Goal: Navigation & Orientation: Find specific page/section

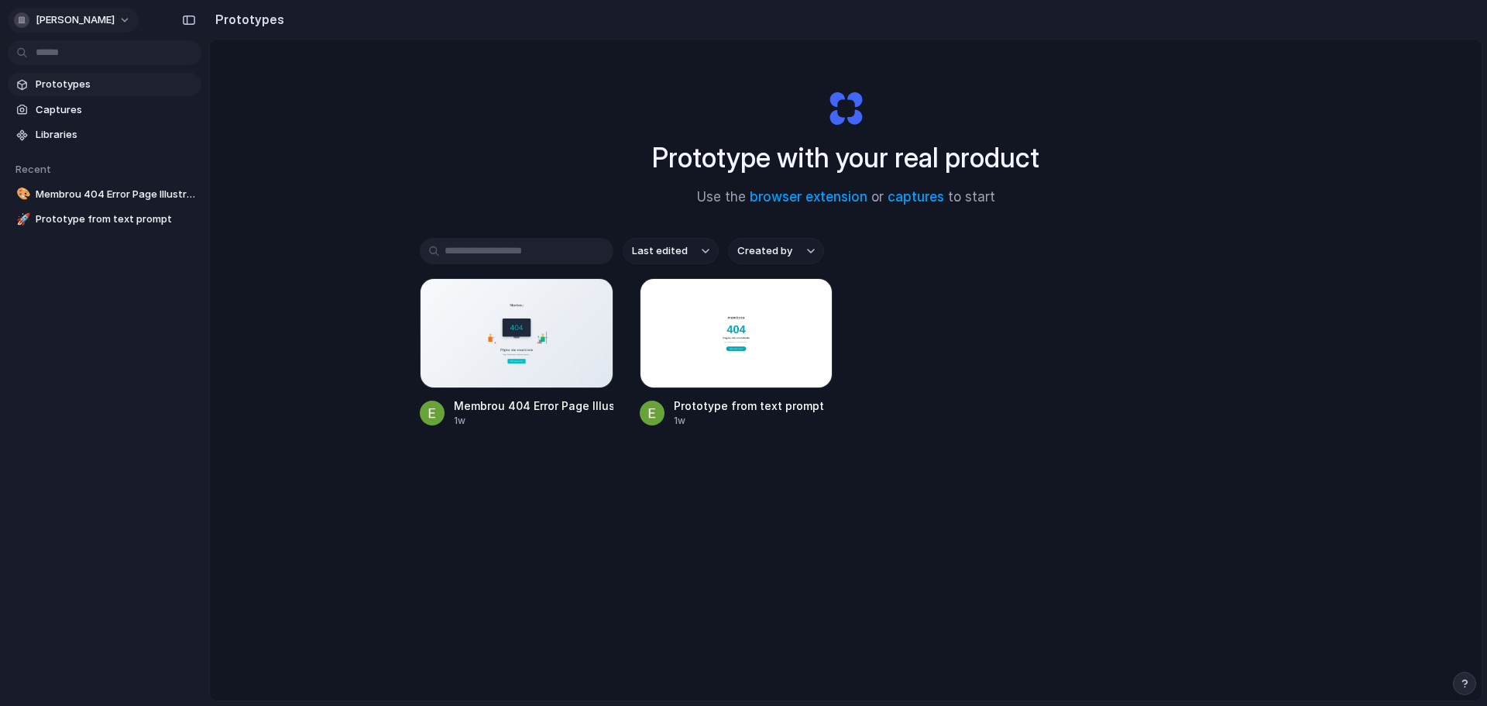
click at [54, 16] on span "[PERSON_NAME]" at bounding box center [75, 19] width 79 height 15
click at [50, 48] on span "Settings" at bounding box center [57, 54] width 43 height 15
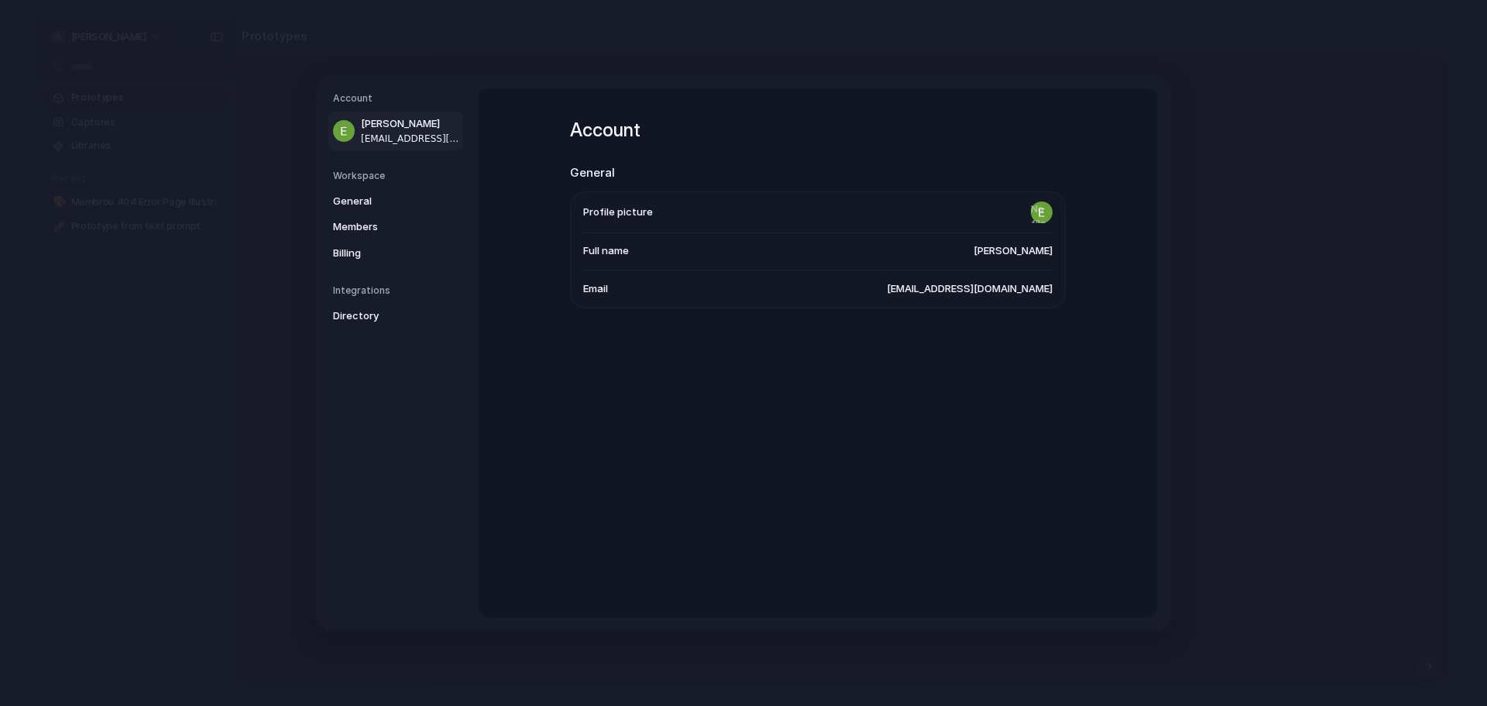
click at [102, 21] on body "[PERSON_NAME] Prototypes Captures Libraries Recent 🎨 Membrou 404 Error Page Ill…" at bounding box center [743, 353] width 1487 height 706
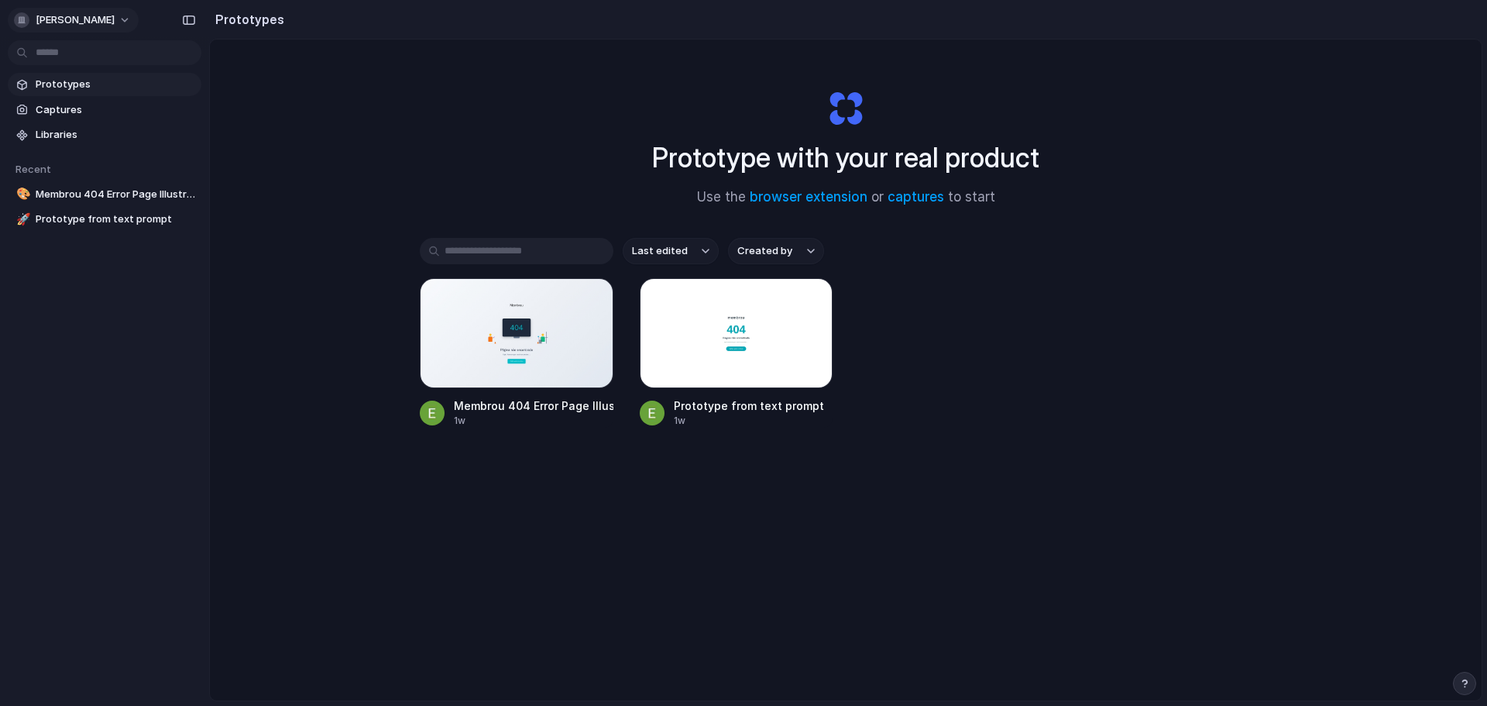
click at [117, 9] on button "[PERSON_NAME]" at bounding box center [73, 20] width 131 height 25
click at [438, 98] on div "Settings Invite members Change theme Sign out" at bounding box center [743, 353] width 1487 height 706
click at [98, 191] on span "Membrou 404 Error Page Illustration" at bounding box center [116, 194] width 160 height 15
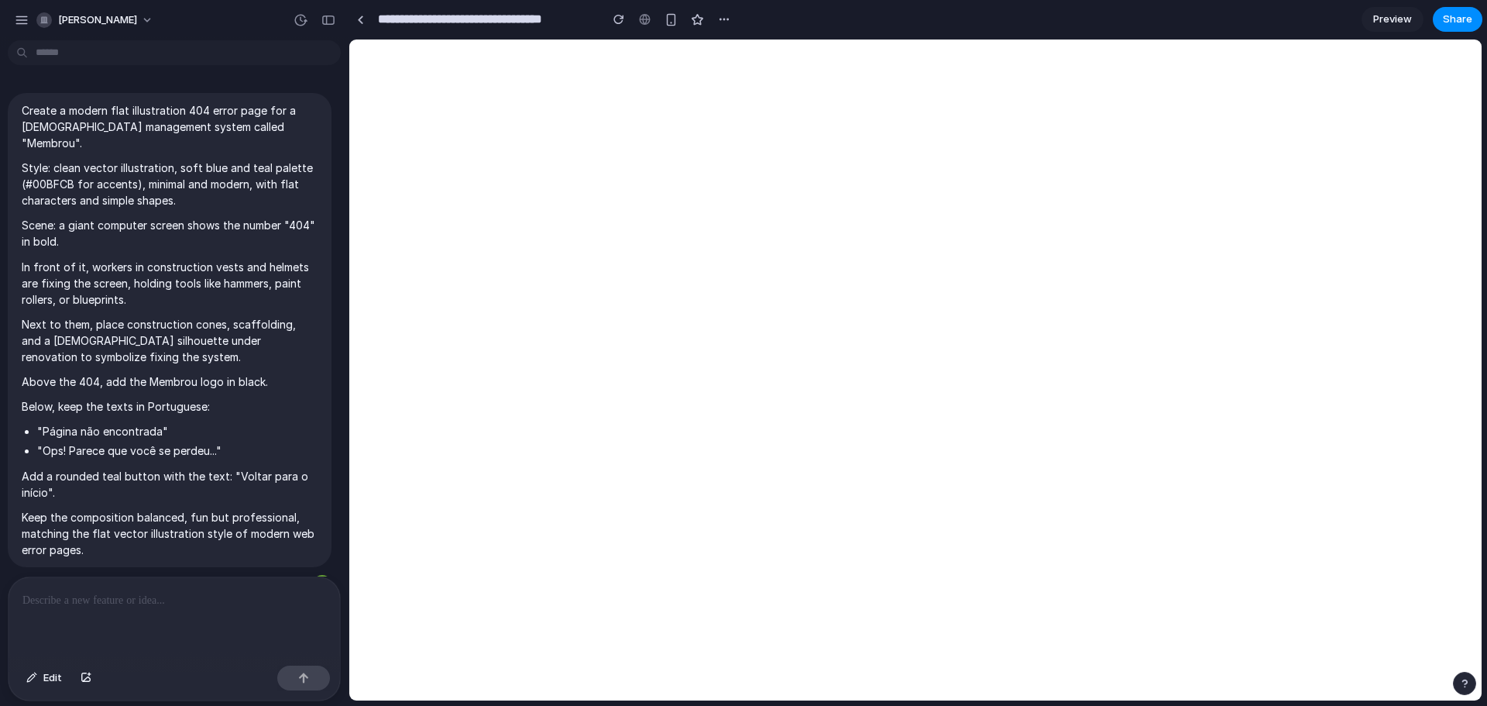
scroll to position [292, 0]
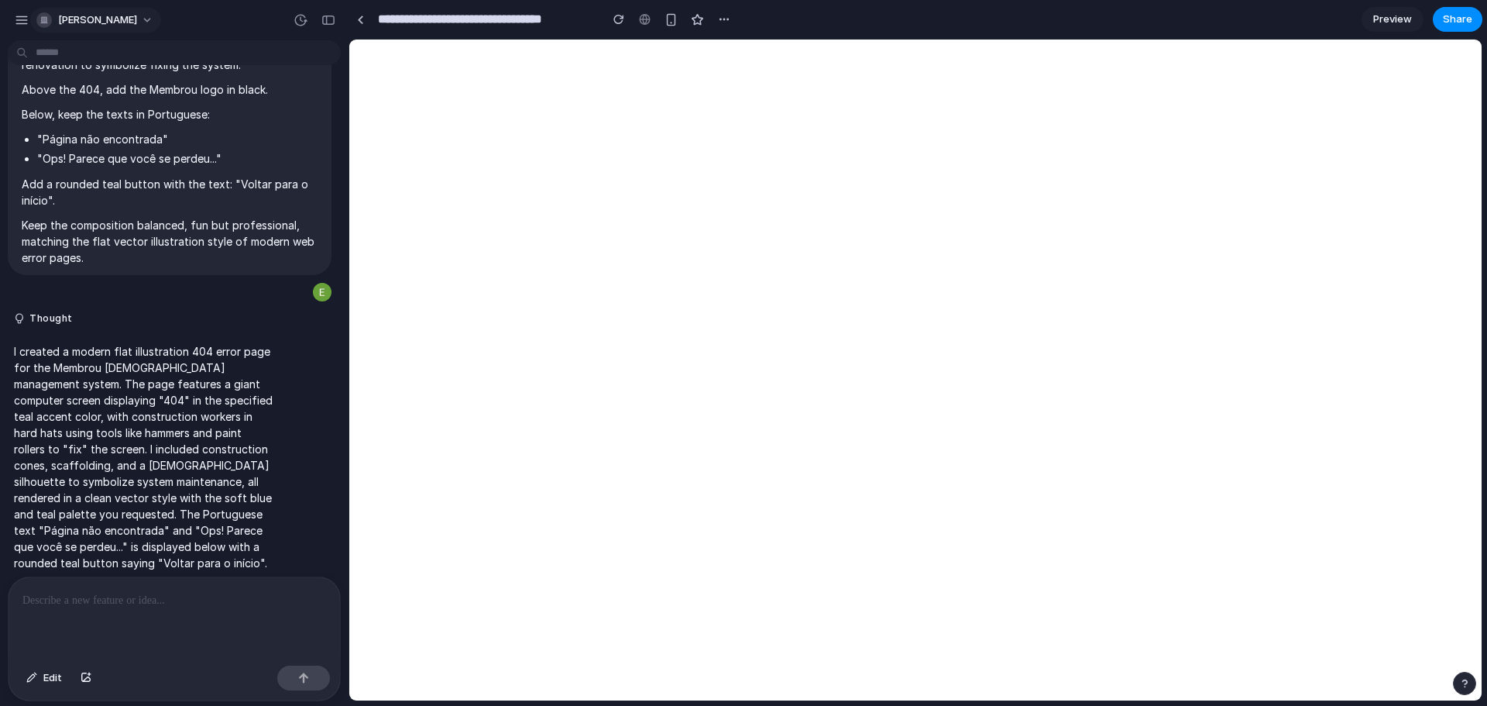
click at [88, 21] on span "[PERSON_NAME]" at bounding box center [97, 19] width 79 height 15
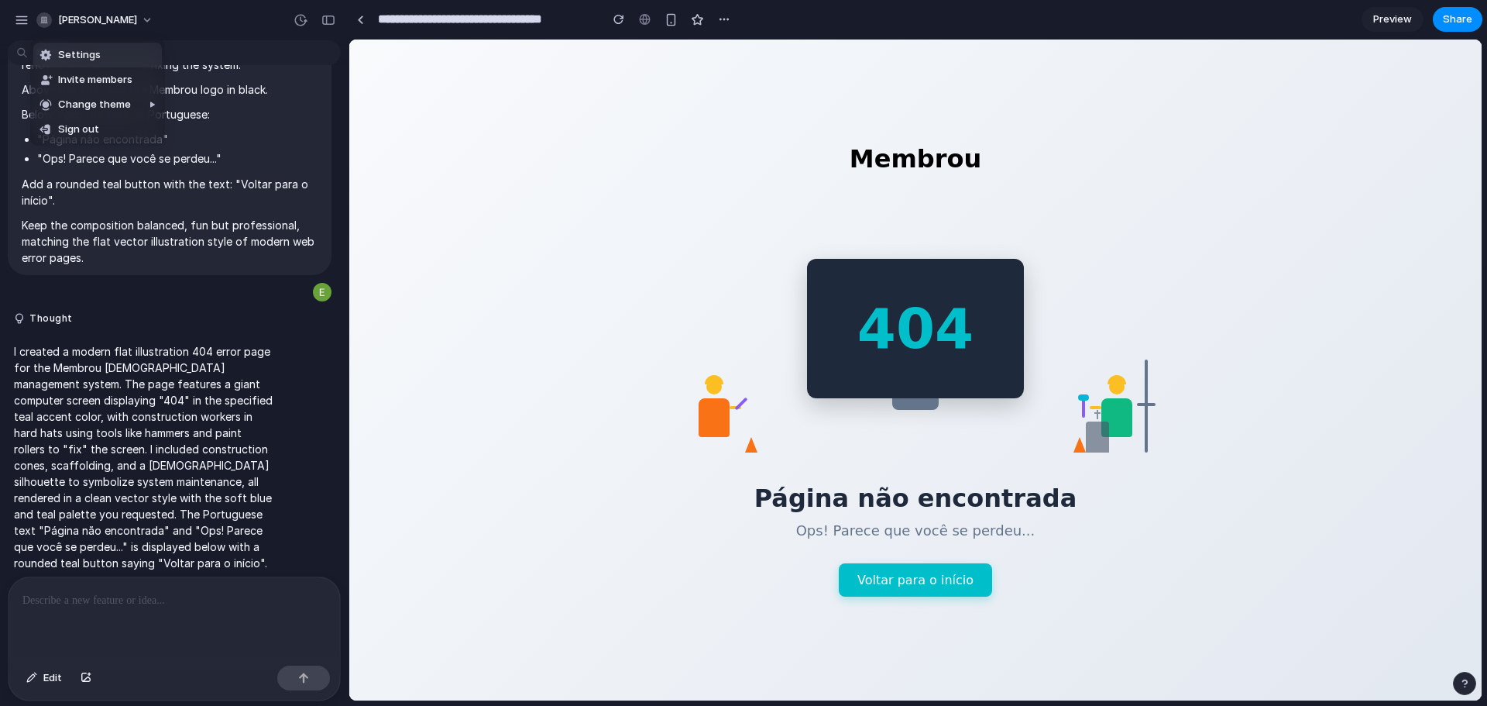
scroll to position [0, 0]
click at [19, 12] on div "Settings Invite members Change theme Sign out" at bounding box center [743, 353] width 1487 height 706
click at [19, 20] on div "button" at bounding box center [22, 20] width 14 height 14
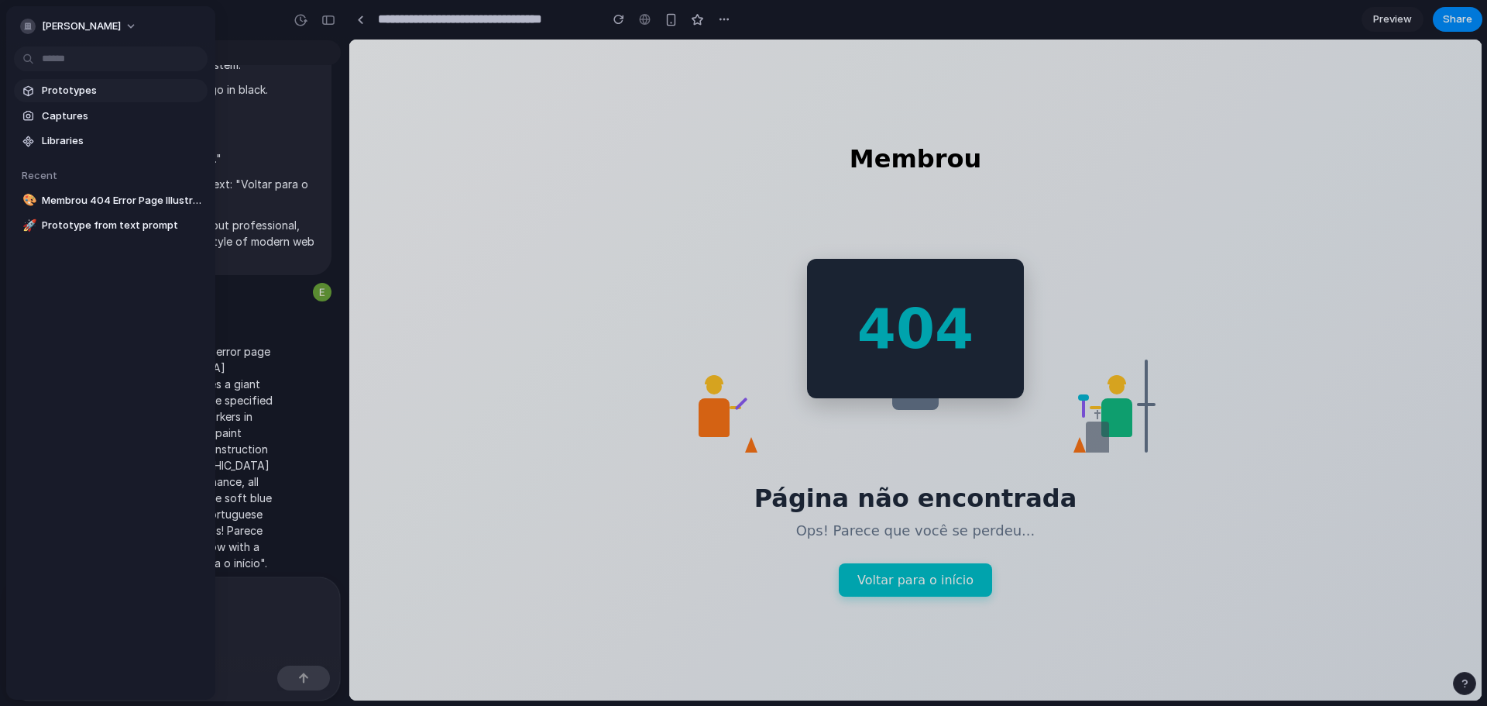
click at [57, 88] on span "Prototypes" at bounding box center [122, 90] width 160 height 15
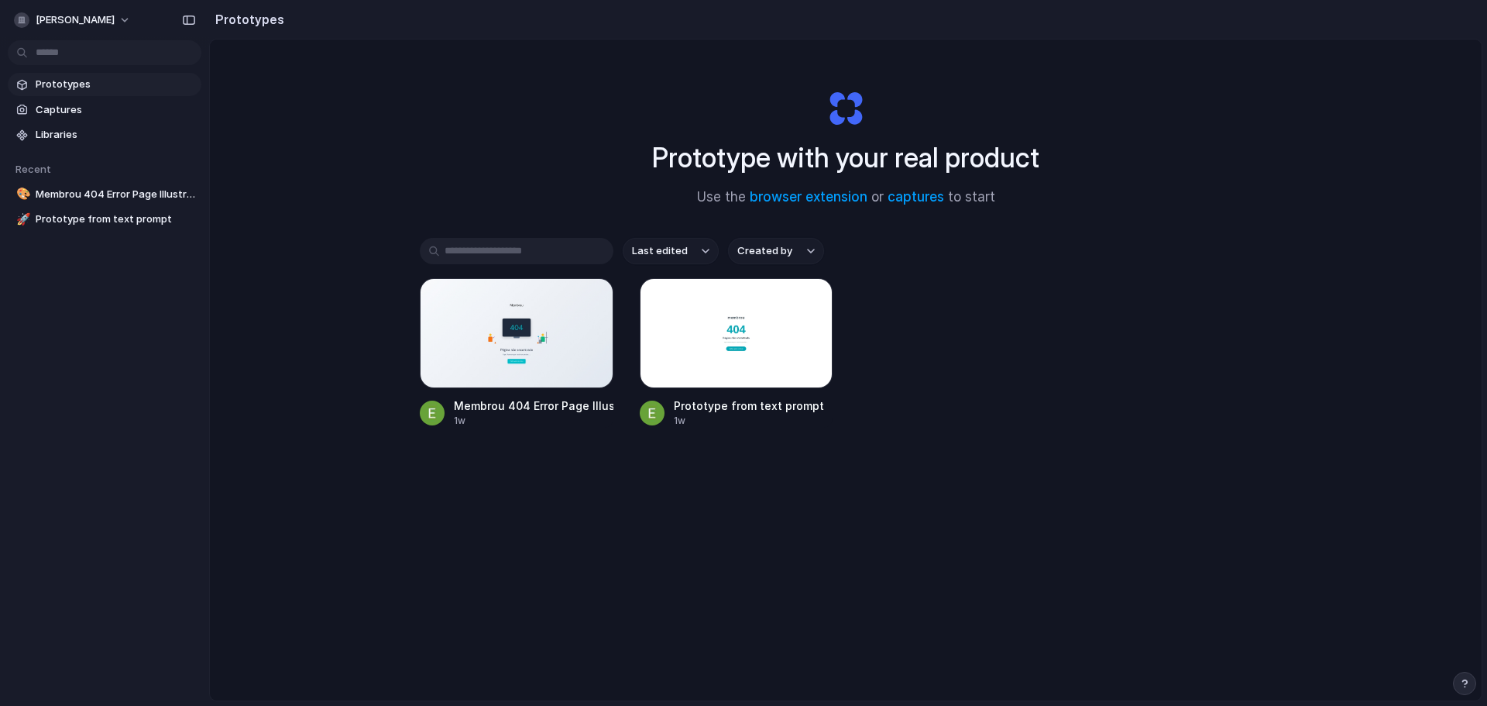
click at [496, 242] on input "text" at bounding box center [517, 251] width 194 height 26
paste input "**********"
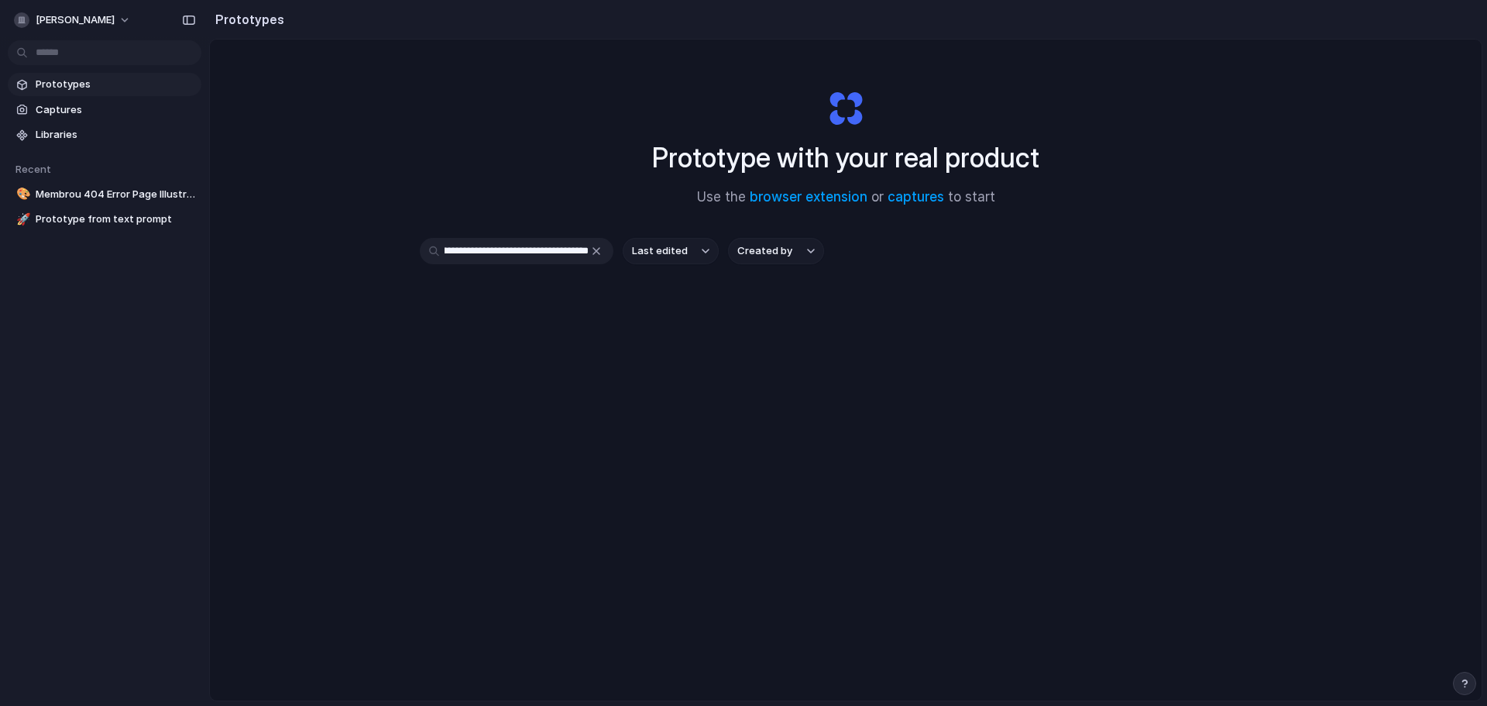
type input "**********"
click at [915, 195] on font "capturas" at bounding box center [913, 196] width 57 height 15
